Goal: Information Seeking & Learning: Learn about a topic

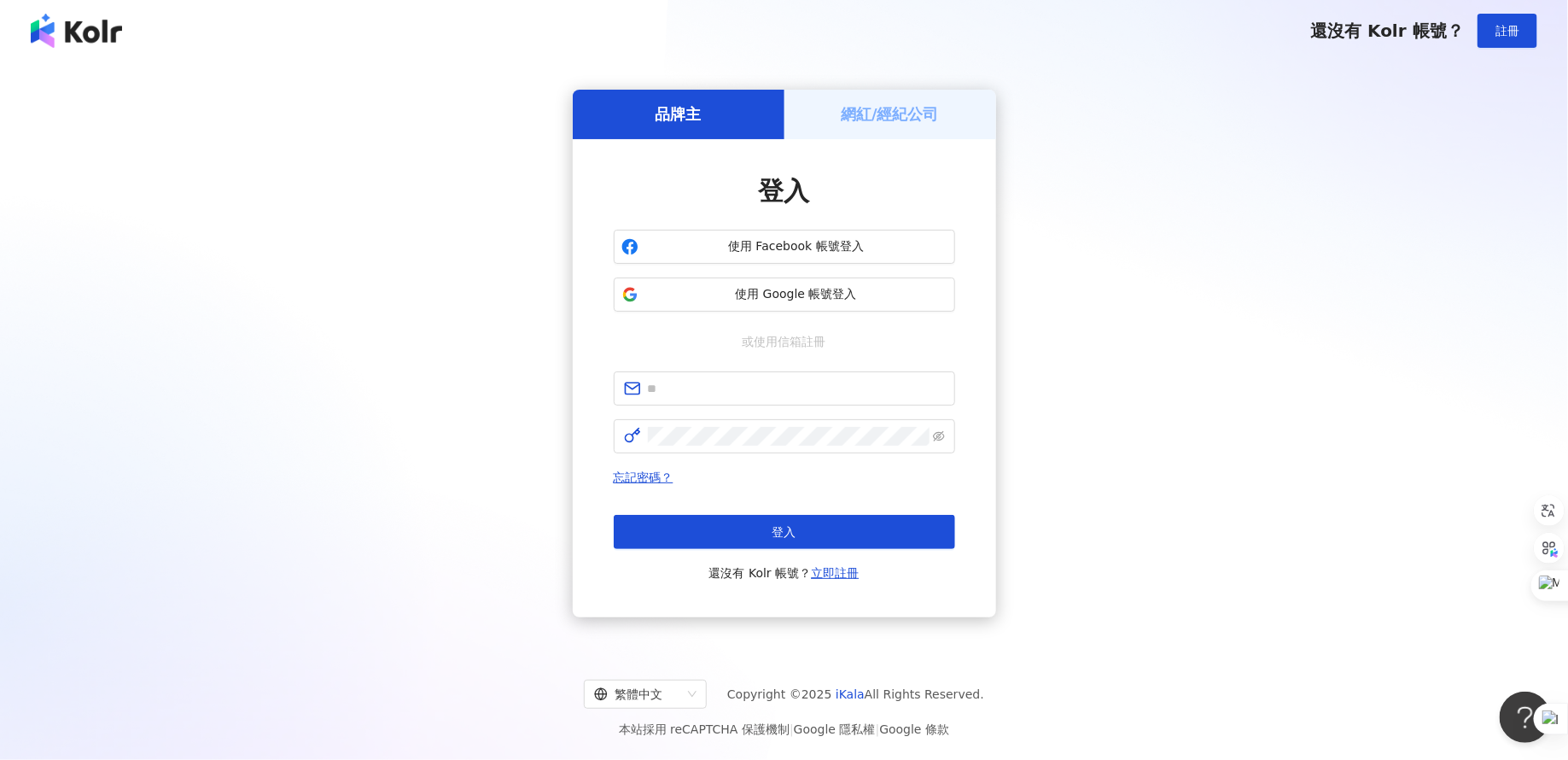
click at [819, 131] on div "網紅/經紀公司" at bounding box center [890, 115] width 212 height 49
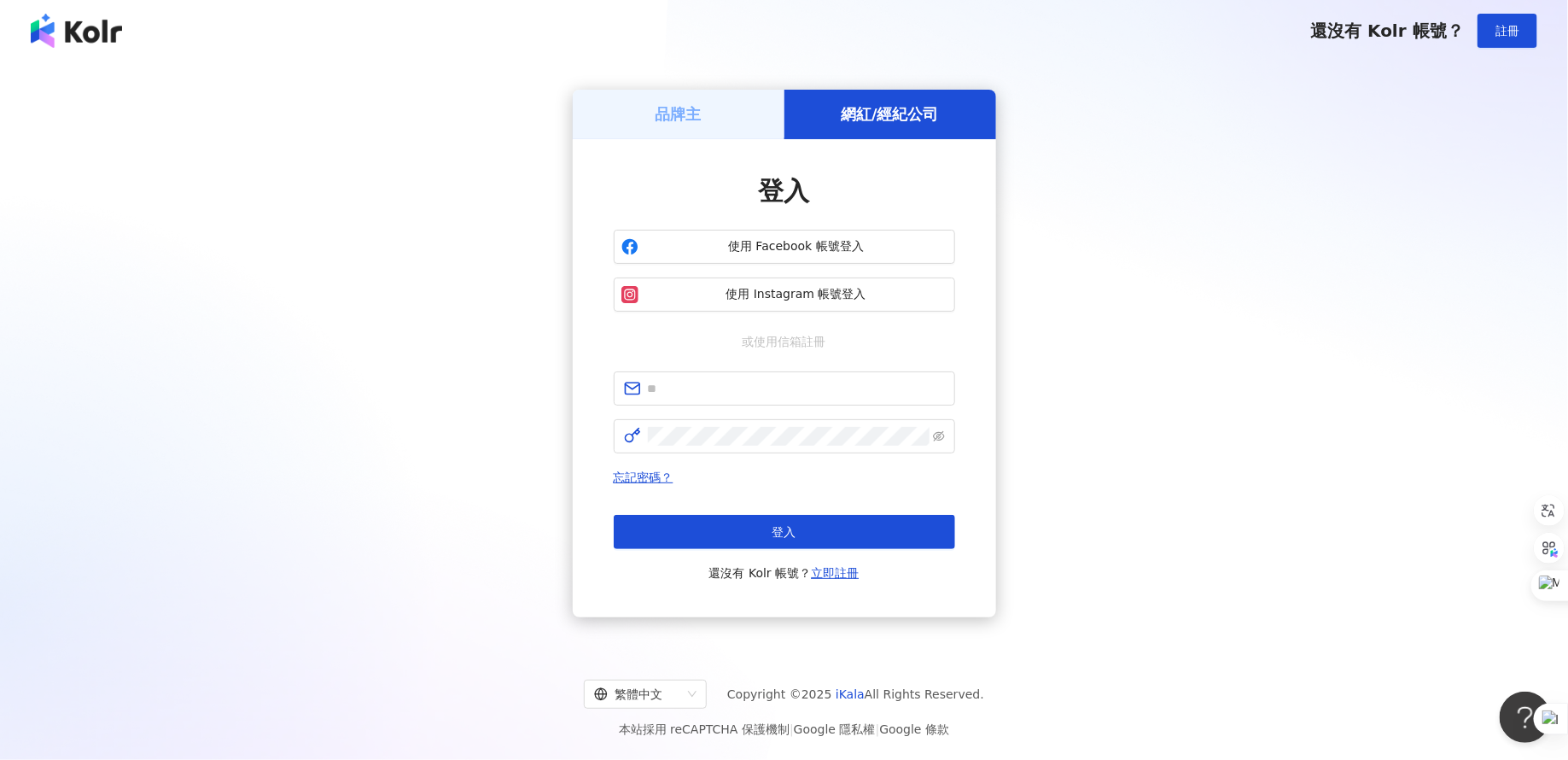
click at [701, 103] on h5 "品牌主" at bounding box center [678, 114] width 46 height 22
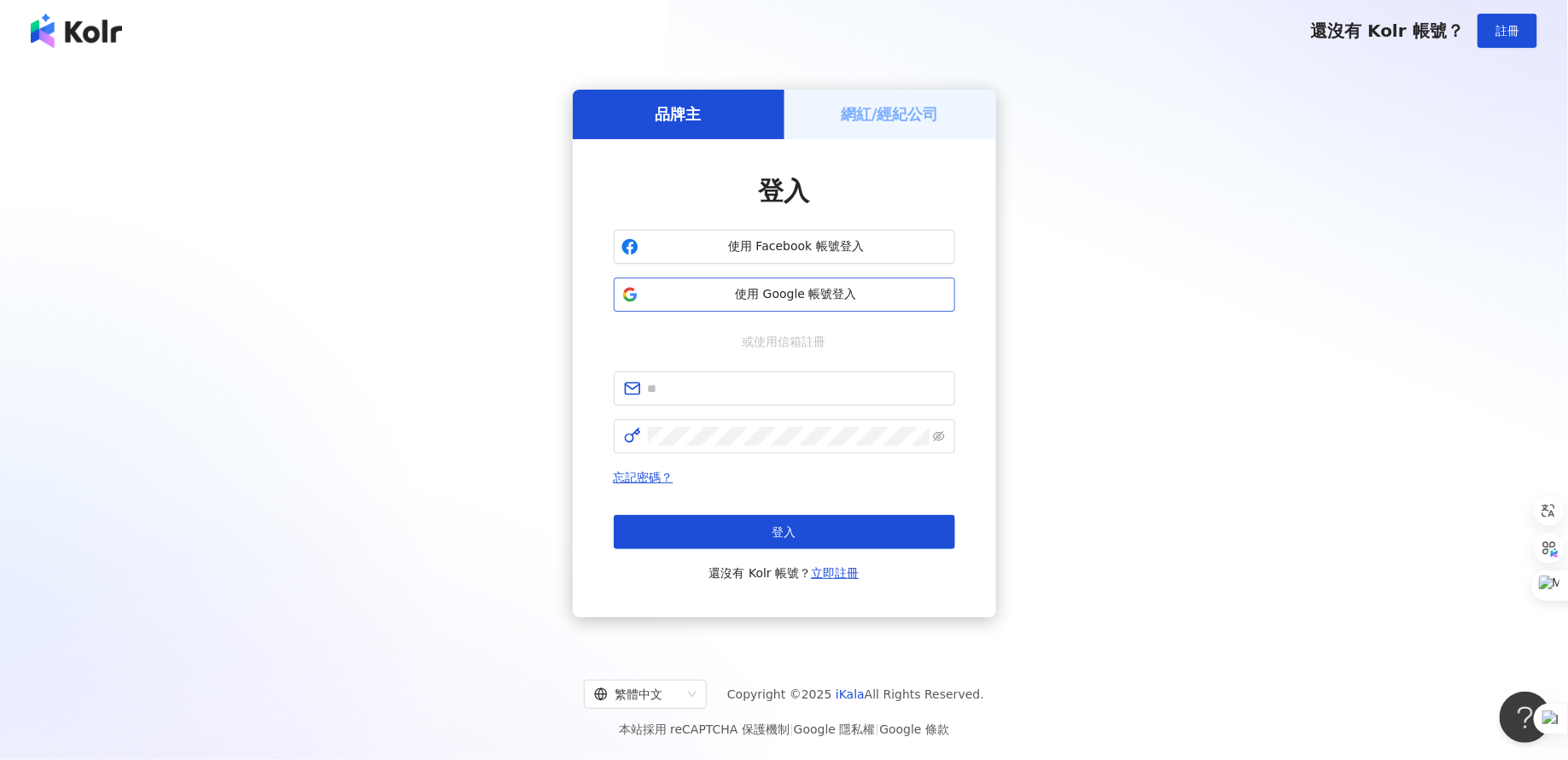
click at [714, 289] on span "使用 Google 帳號登入" at bounding box center [796, 294] width 303 height 17
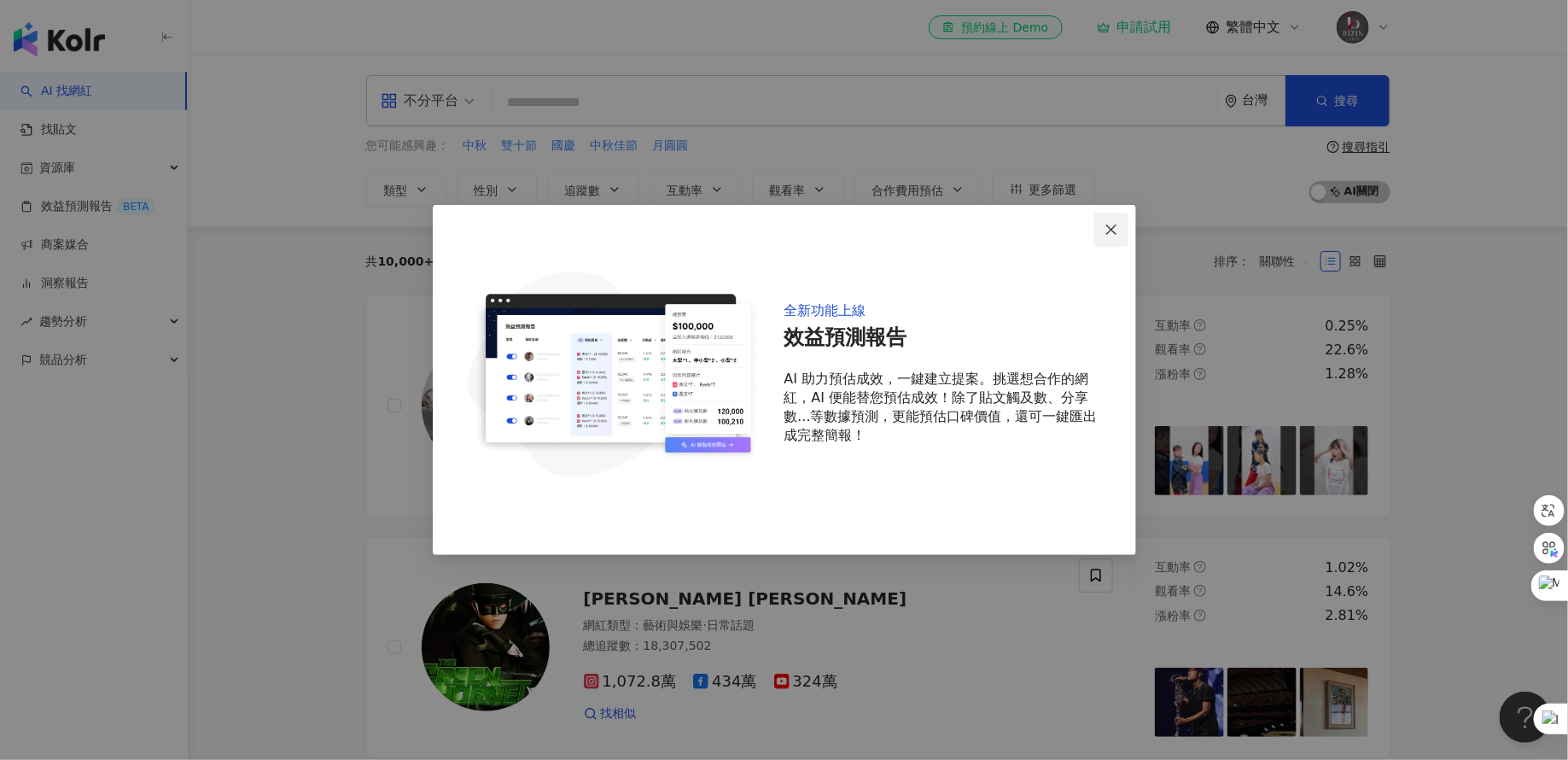
click at [1115, 222] on icon "close" at bounding box center [1112, 229] width 14 height 14
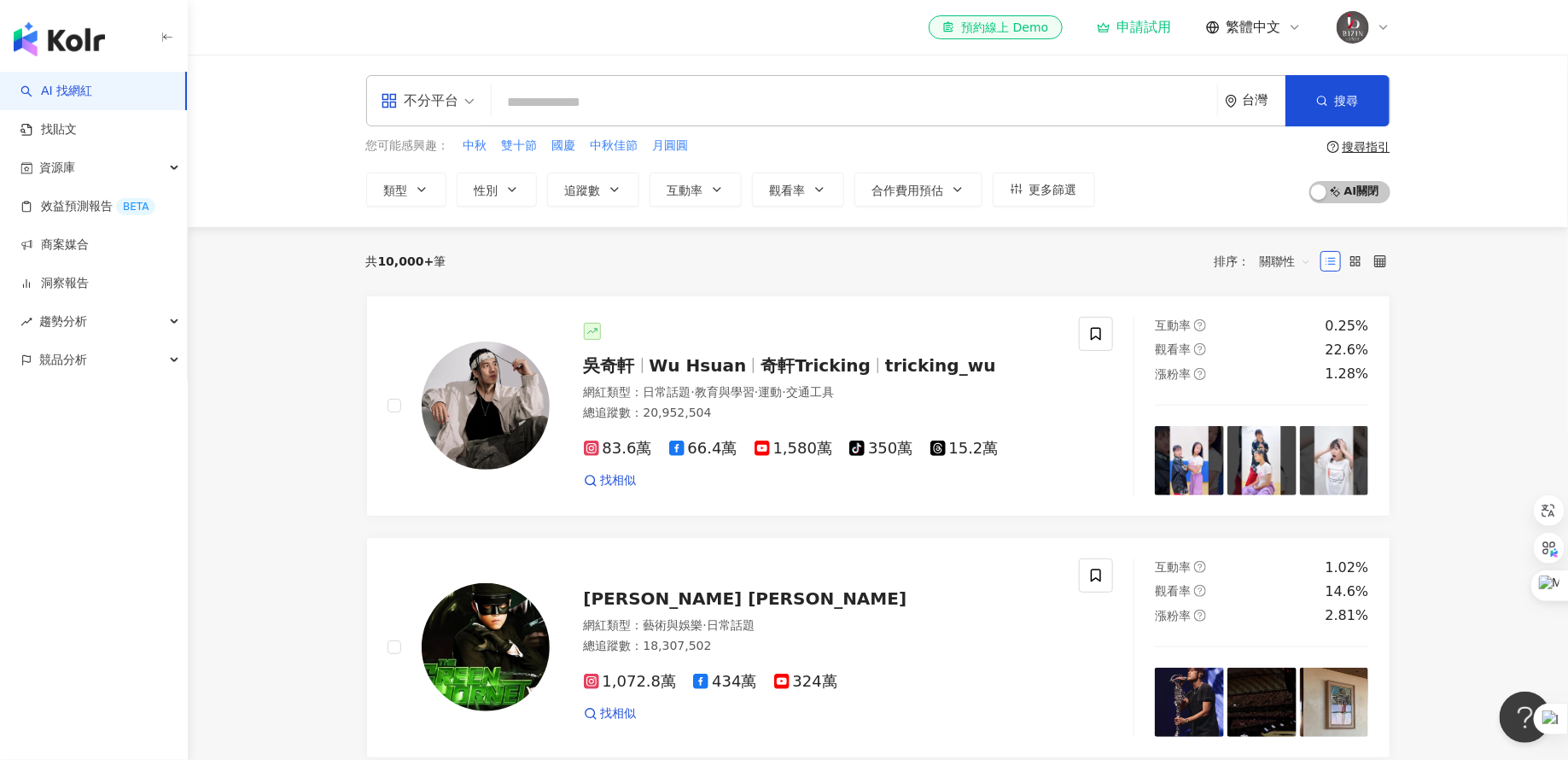
click at [1379, 27] on icon at bounding box center [1384, 27] width 14 height 14
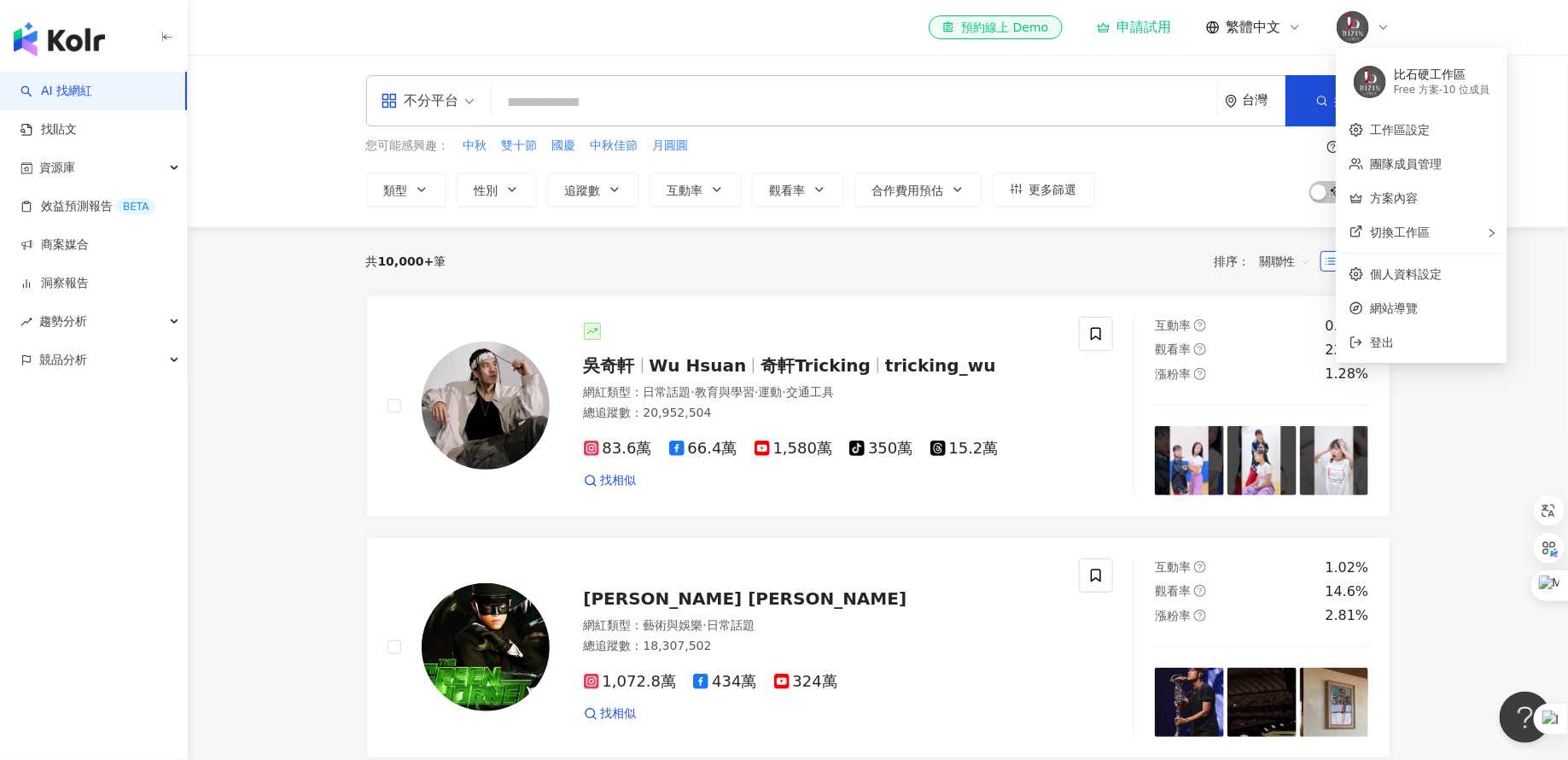
click at [423, 99] on div "不分平台" at bounding box center [420, 101] width 78 height 27
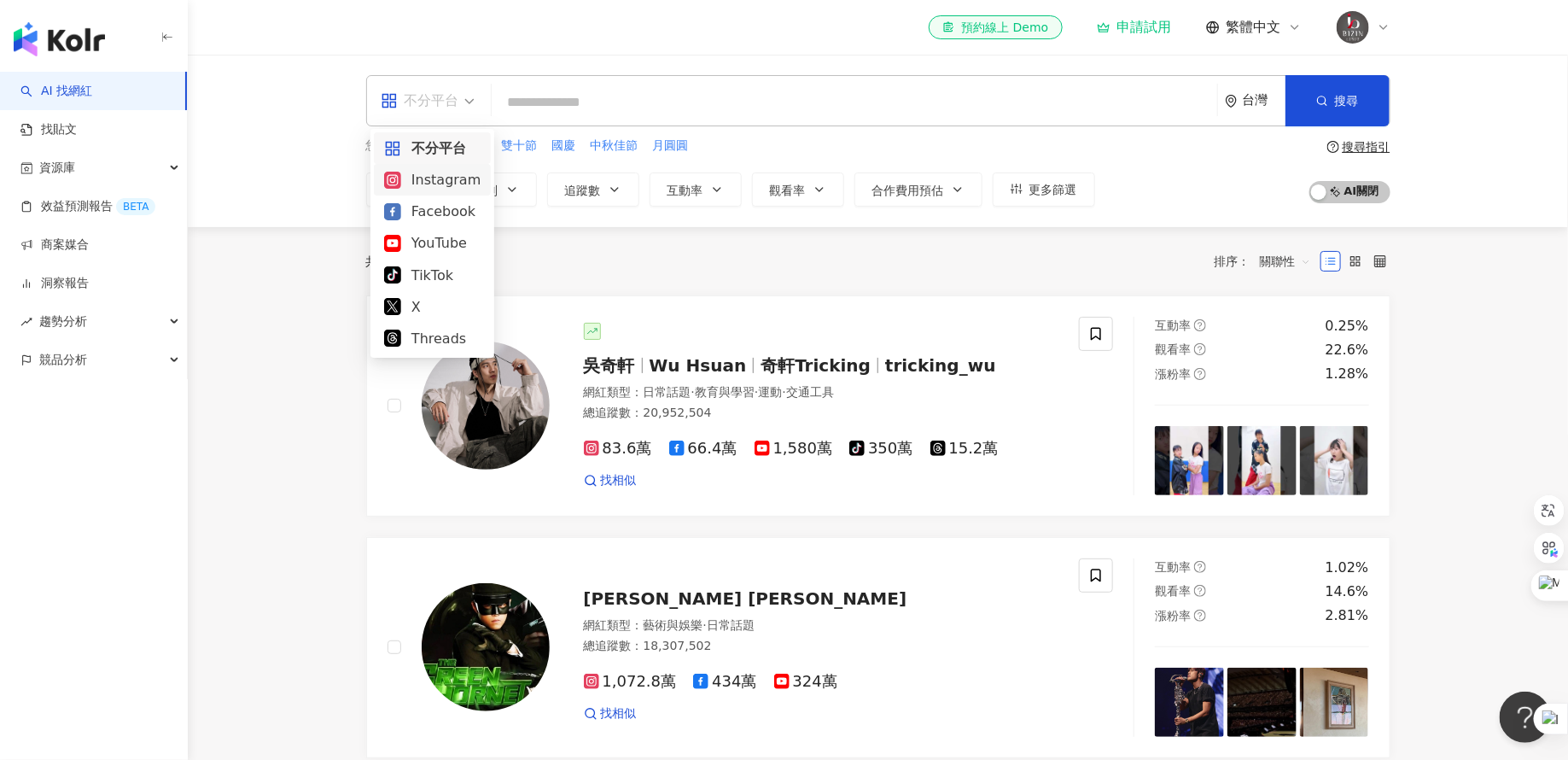
click at [447, 182] on div "Instagram" at bounding box center [432, 180] width 96 height 22
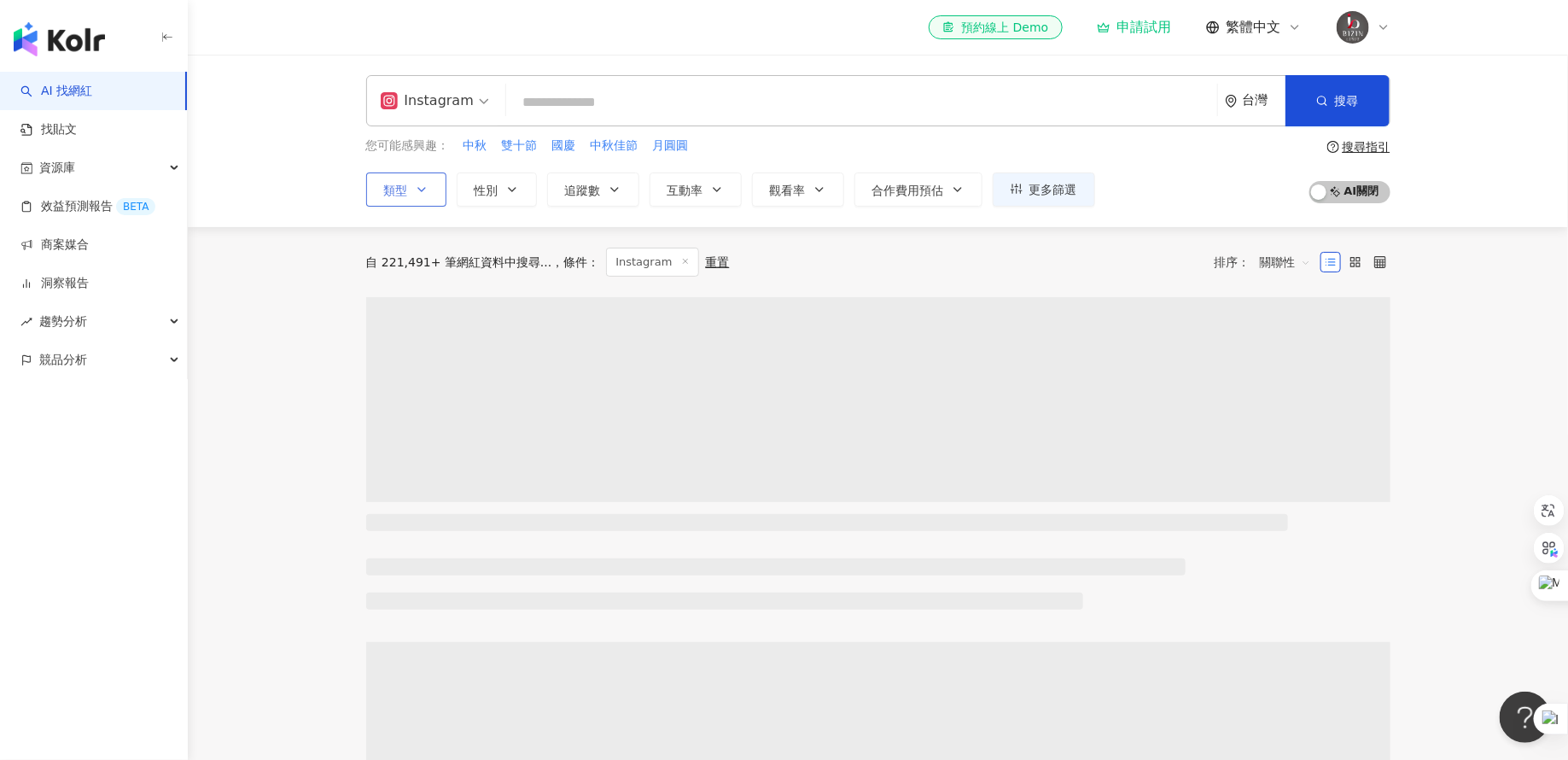
click at [418, 184] on icon "button" at bounding box center [422, 190] width 14 height 14
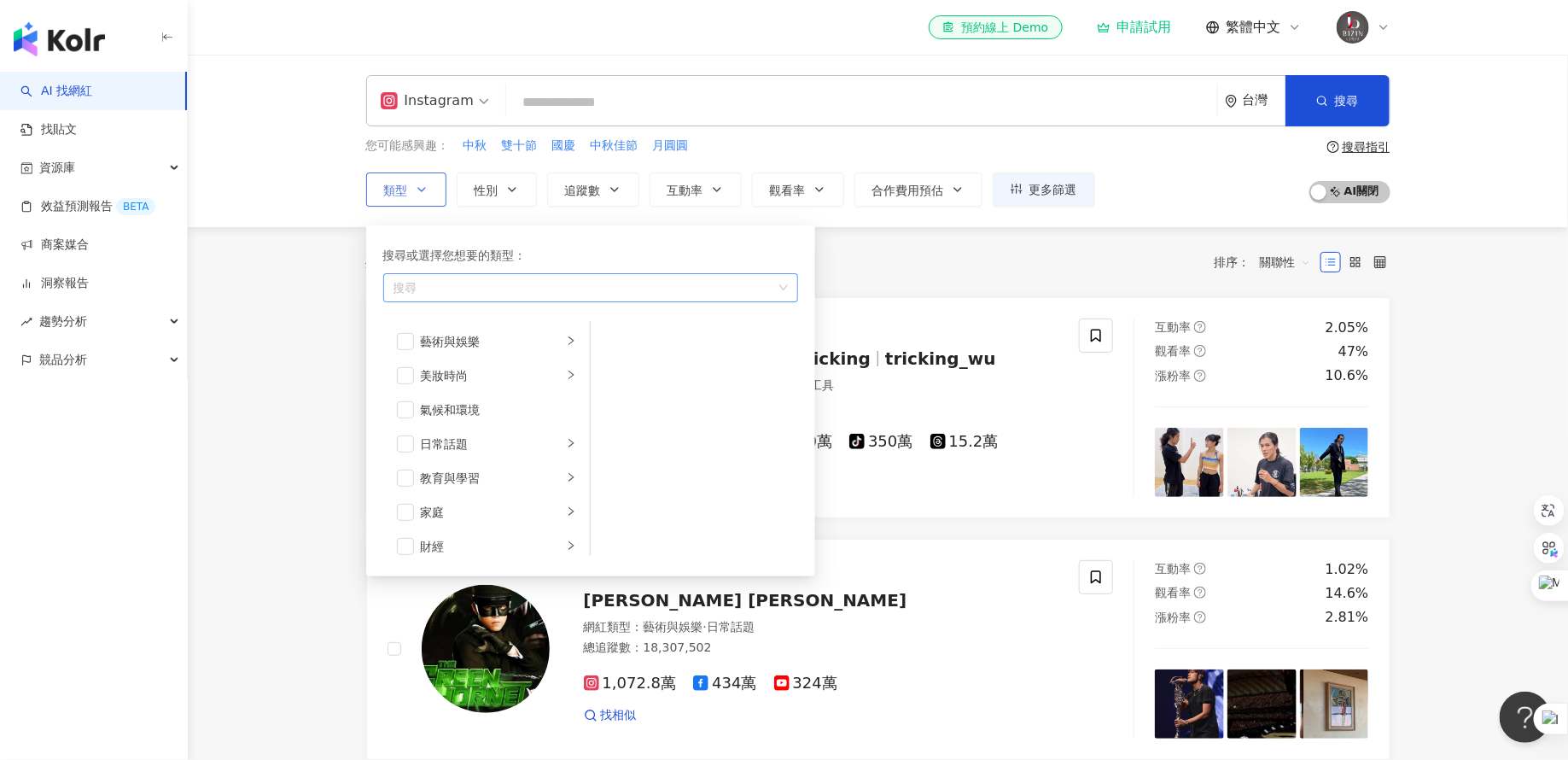
click at [499, 273] on div "搜尋" at bounding box center [591, 288] width 415 height 29
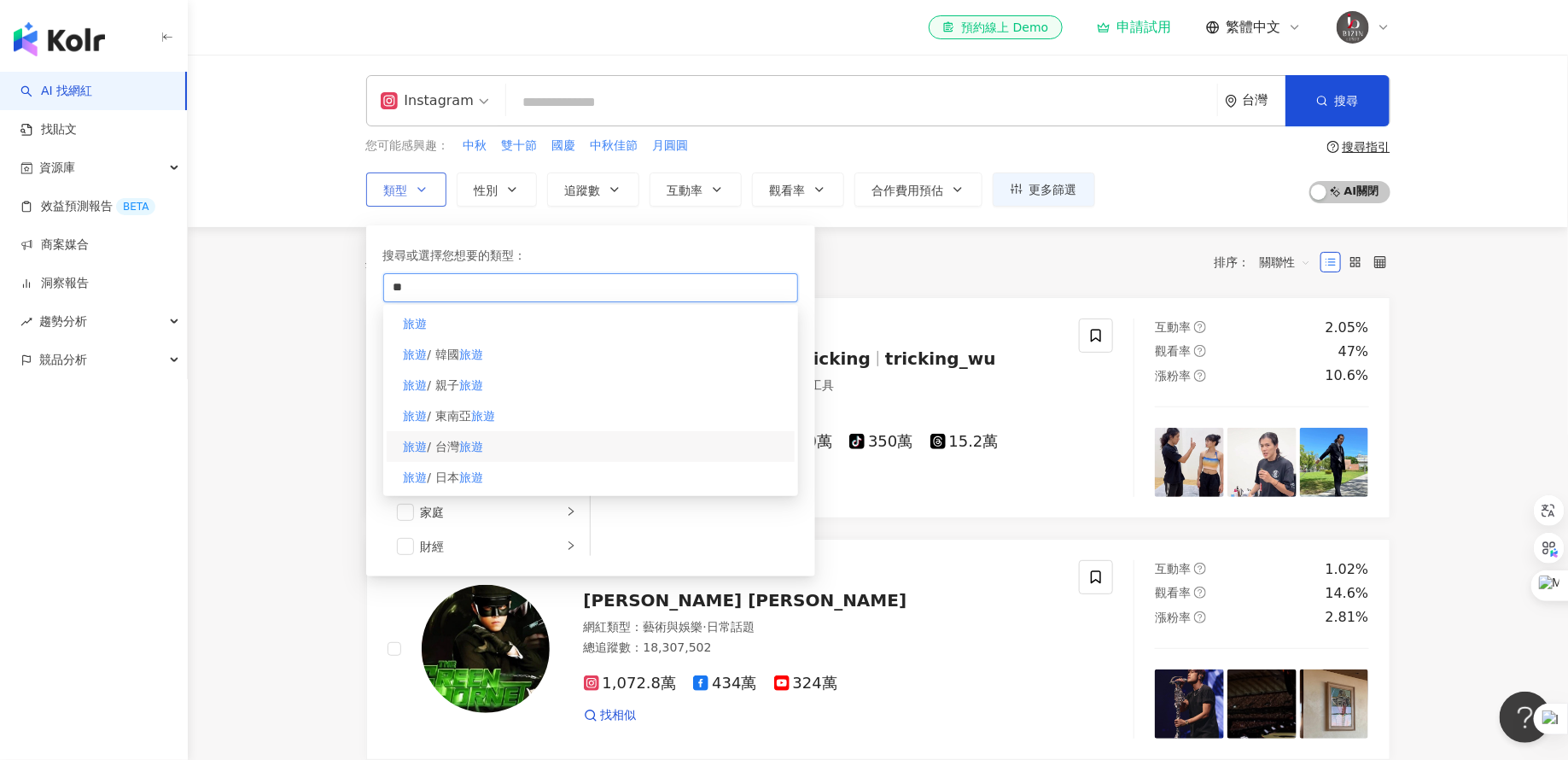
type input "**"
click at [457, 441] on span "/ 台灣" at bounding box center [444, 447] width 31 height 14
click at [592, 183] on span "追蹤數" at bounding box center [583, 190] width 36 height 14
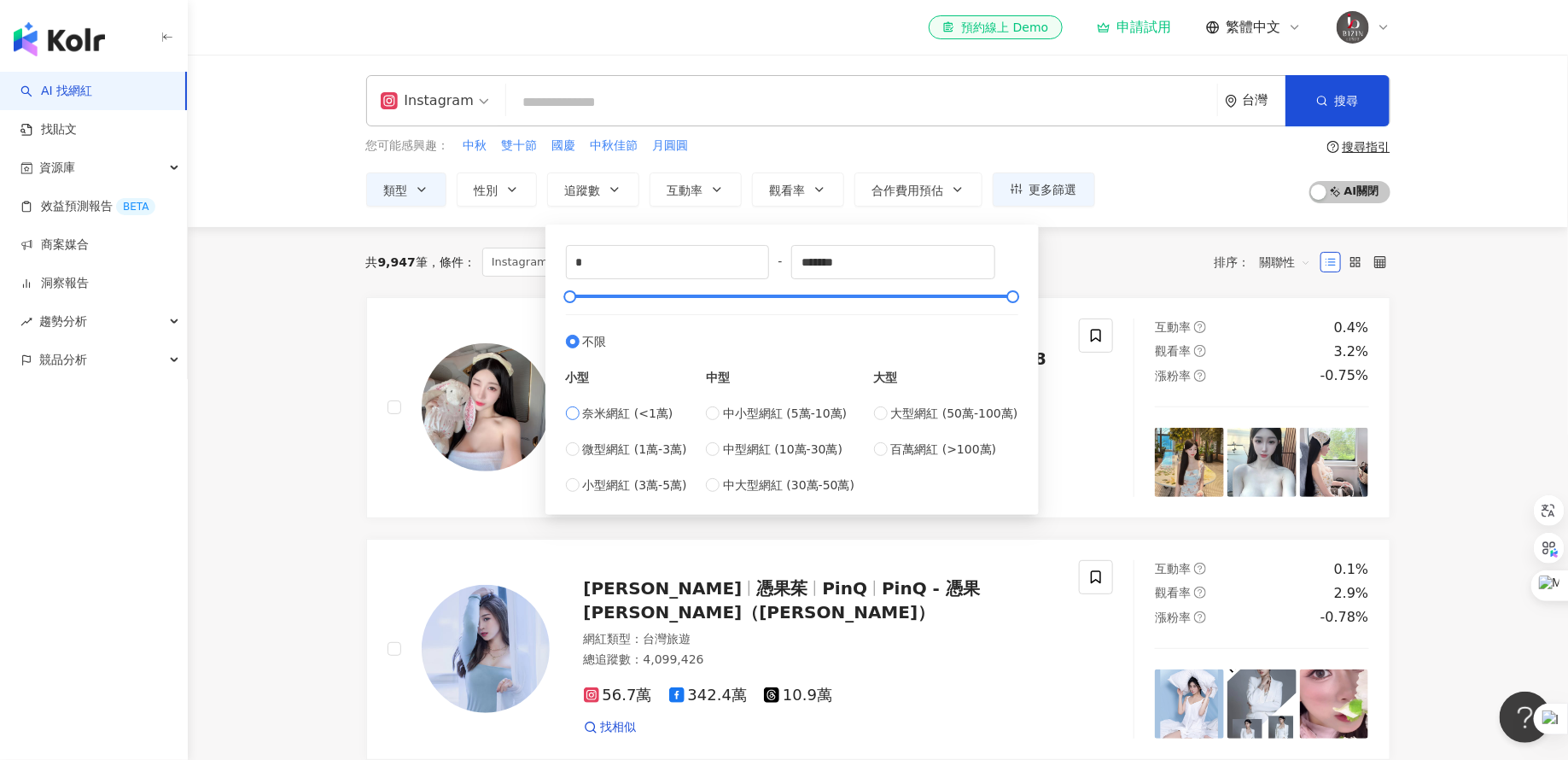
click at [572, 404] on label "奈米網紅 (<1萬)" at bounding box center [627, 412] width 121 height 19
type input "****"
click at [1168, 218] on div "Instagram 台灣 搜尋 您可能感興趣： 中秋 雙十節 國慶 中秋佳節 月圓圓 類型 性別 追蹤數 互動率 觀看率 合作費用預估 更多篩選 * - **…" at bounding box center [878, 141] width 1380 height 172
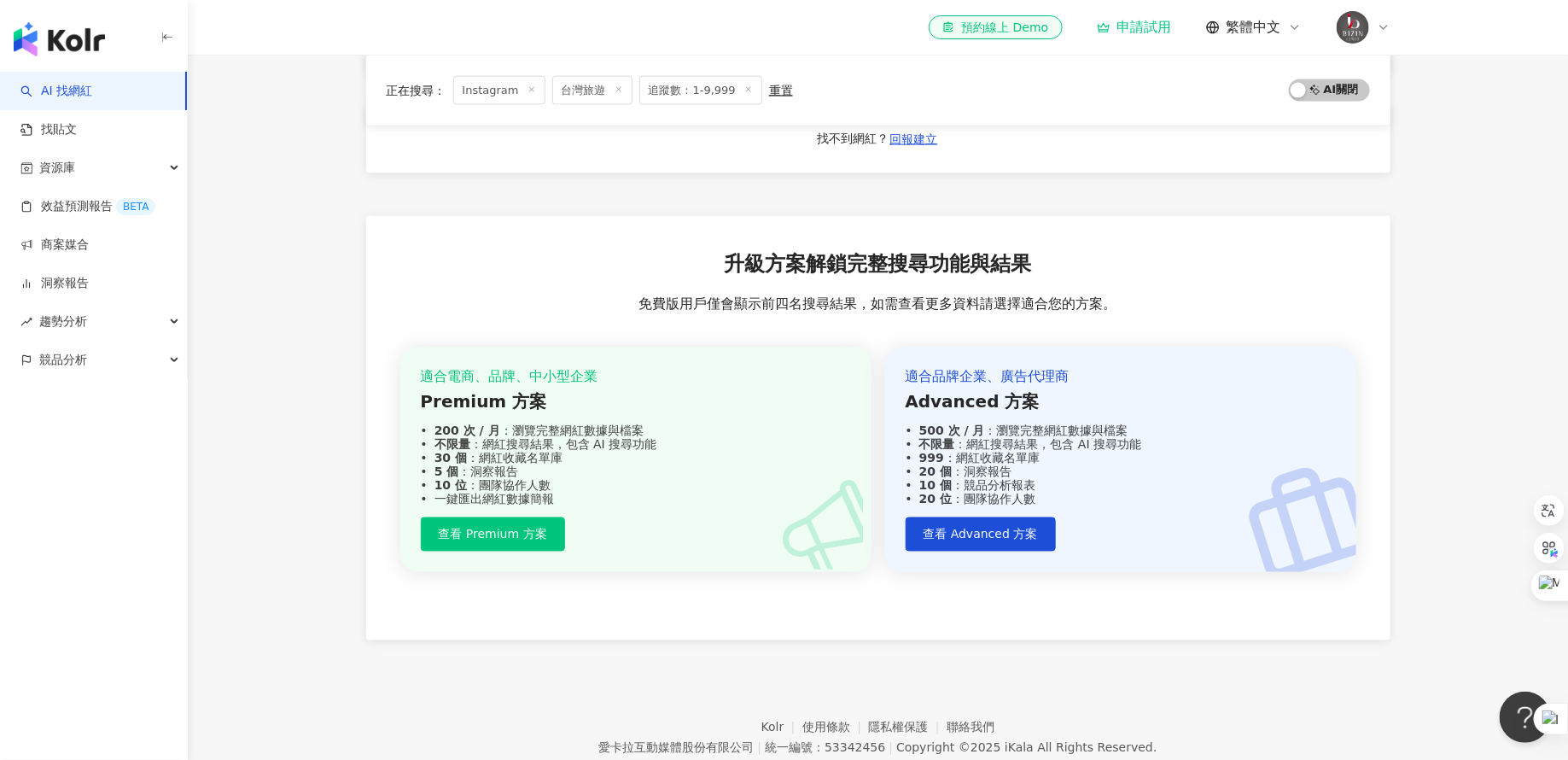
scroll to position [1223, 0]
drag, startPoint x: 735, startPoint y: 302, endPoint x: 1150, endPoint y: 4, distance: 510.9
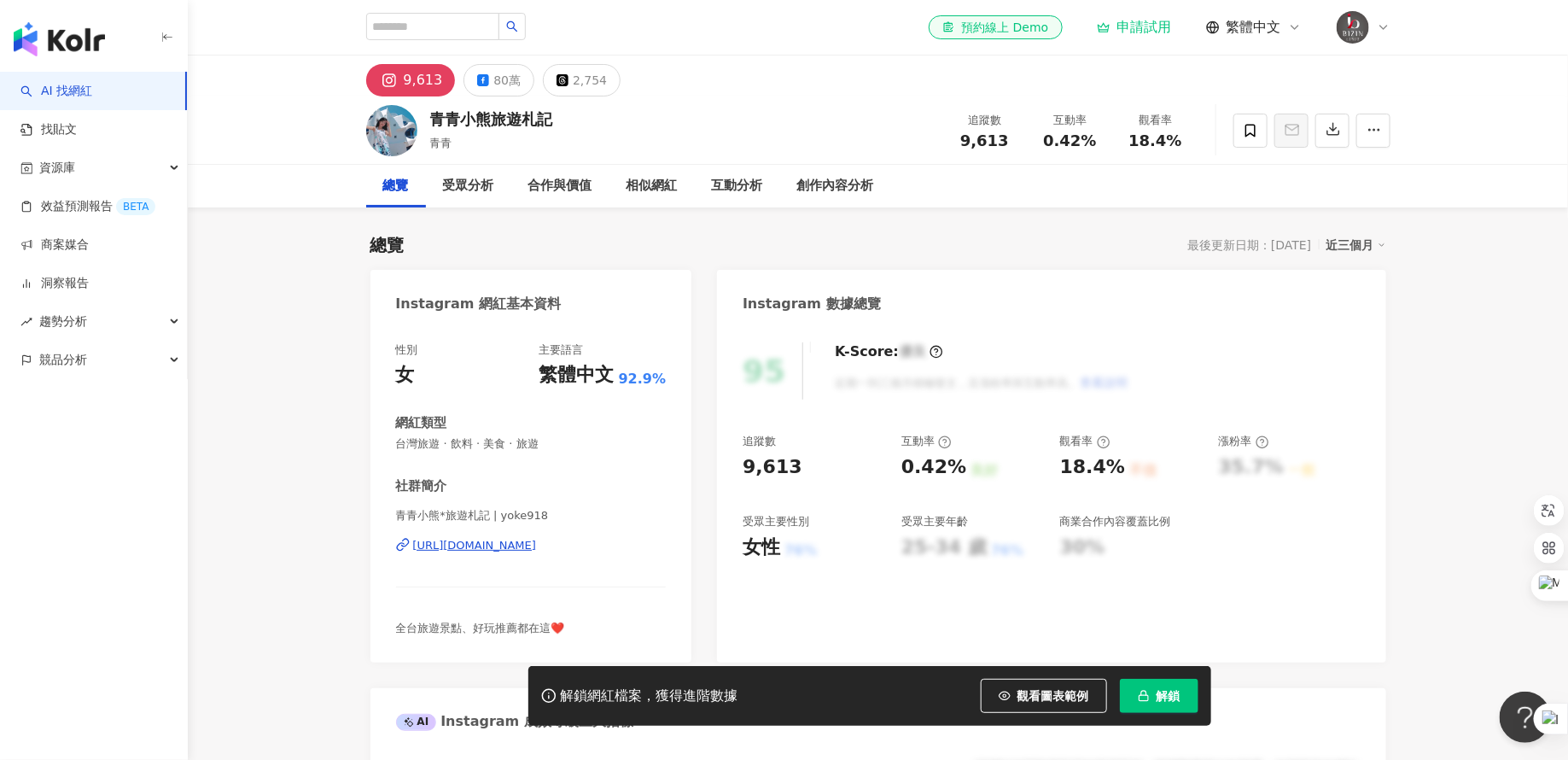
click at [408, 79] on div "9,613" at bounding box center [423, 80] width 39 height 24
click at [520, 548] on div "https://www.instagram.com/yoke918/" at bounding box center [475, 546] width 123 height 16
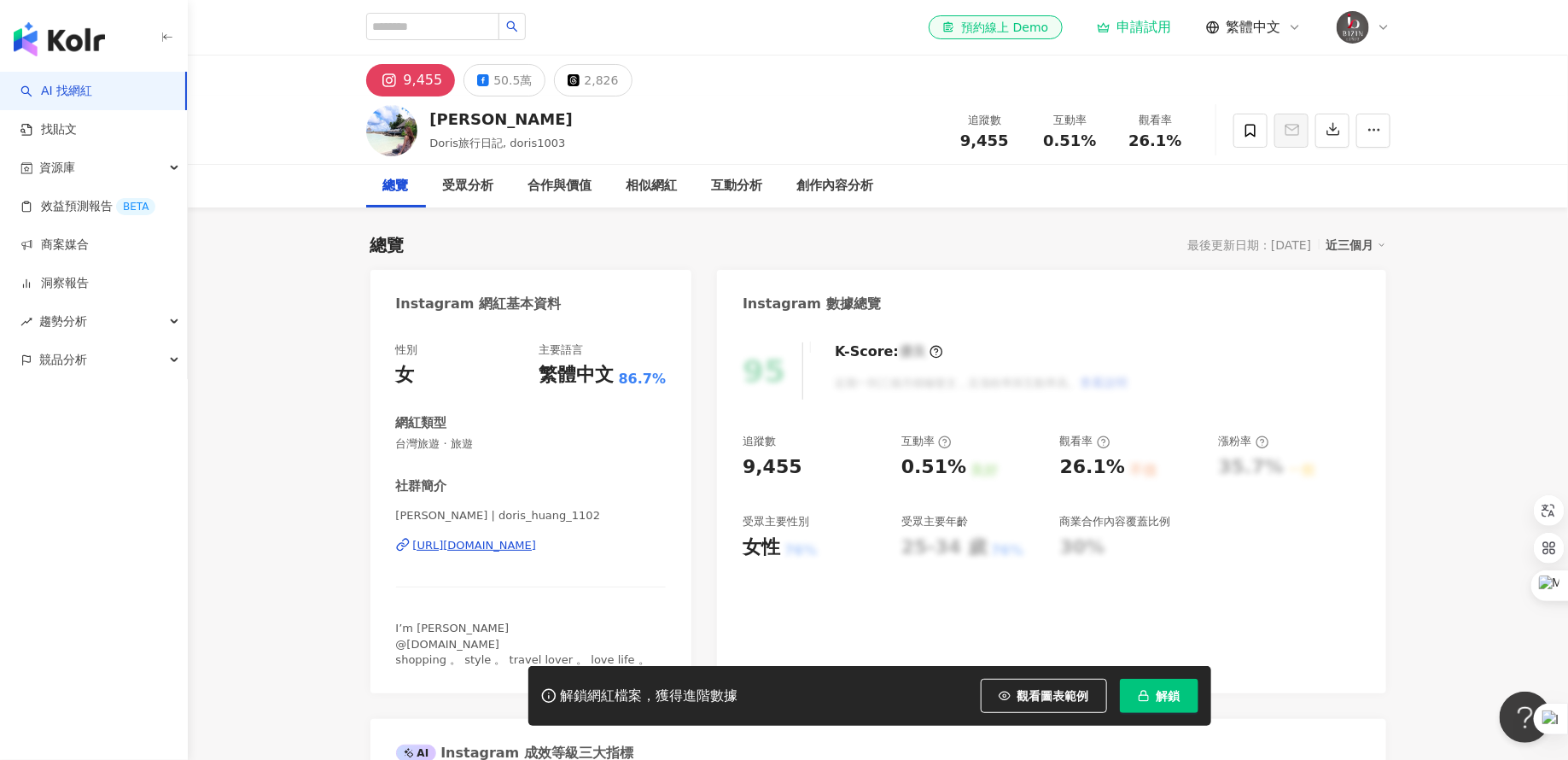
click at [535, 547] on div "https://www.instagram.com/doris_huang_1102/" at bounding box center [475, 546] width 123 height 16
